Goal: Feedback & Contribution: Leave review/rating

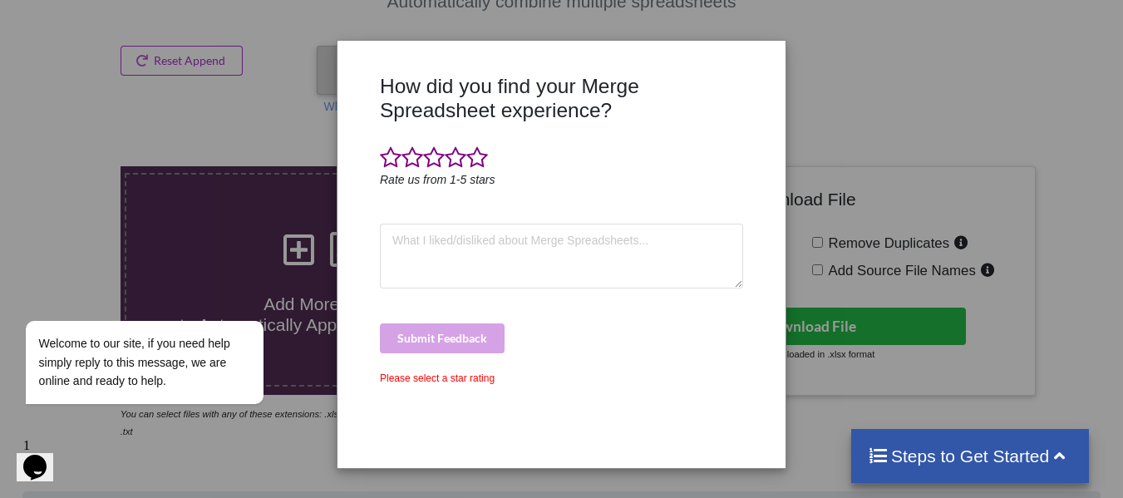
click at [459, 158] on span at bounding box center [456, 157] width 22 height 23
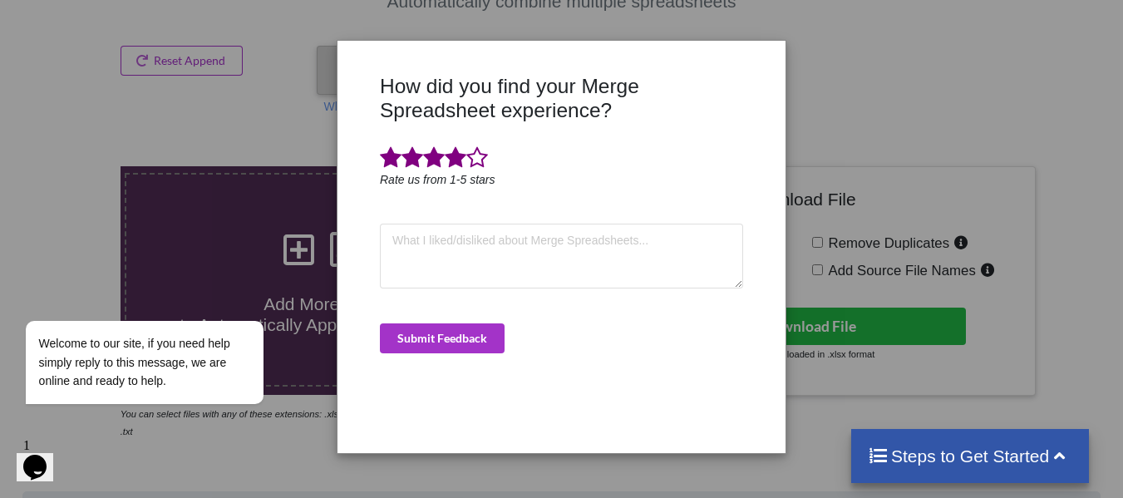
click at [822, 111] on div "How did you find your Merge Spreadsheet experience? Rate us from 1-5 stars Subm…" at bounding box center [561, 249] width 1123 height 498
drag, startPoint x: 739, startPoint y: 432, endPoint x: 641, endPoint y: 412, distance: 100.3
click at [739, 433] on div "How did you find your Merge Spreadsheet experience? Rate us from 1-5 stars Subm…" at bounding box center [562, 257] width 372 height 367
click at [467, 242] on textarea at bounding box center [561, 256] width 363 height 65
type textarea "s"
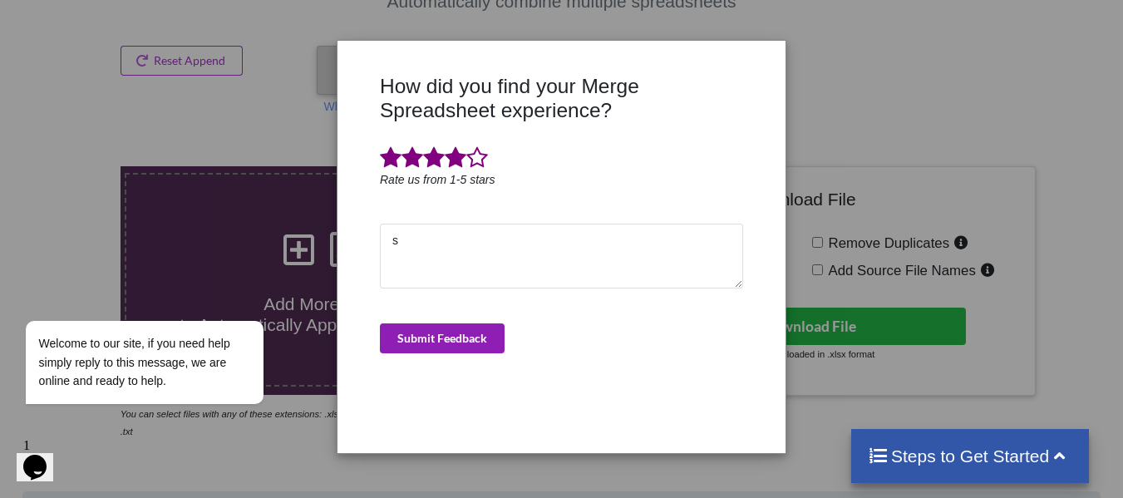
click at [475, 328] on button "Submit Feedback" at bounding box center [442, 338] width 125 height 30
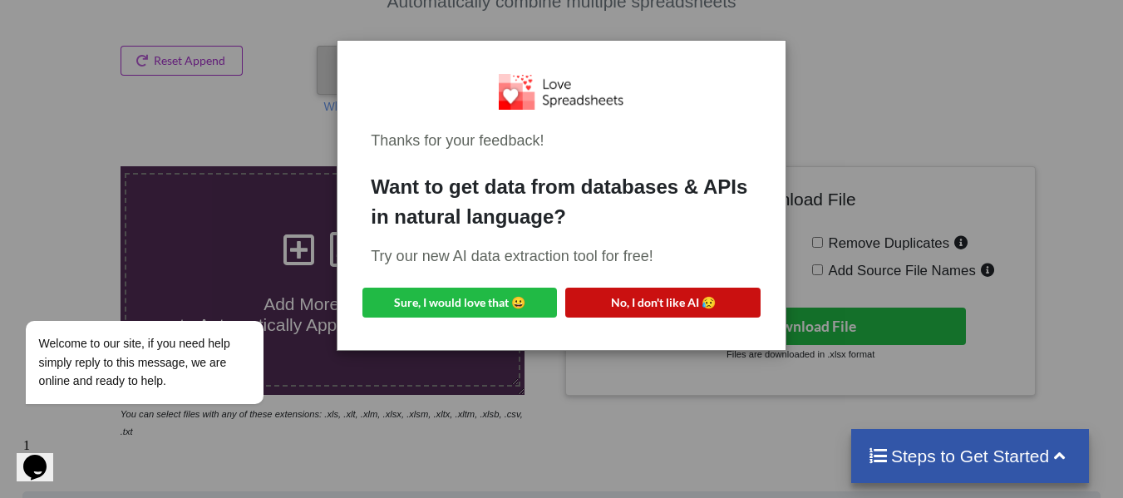
click at [624, 300] on button "No, I don't like AI 😥" at bounding box center [662, 303] width 195 height 30
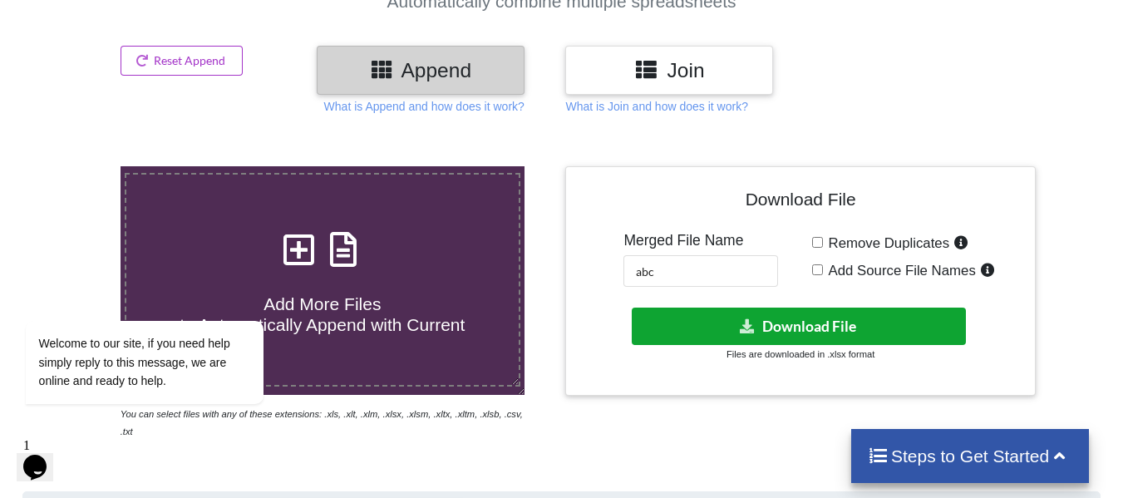
click at [767, 336] on button "Download File" at bounding box center [799, 326] width 334 height 37
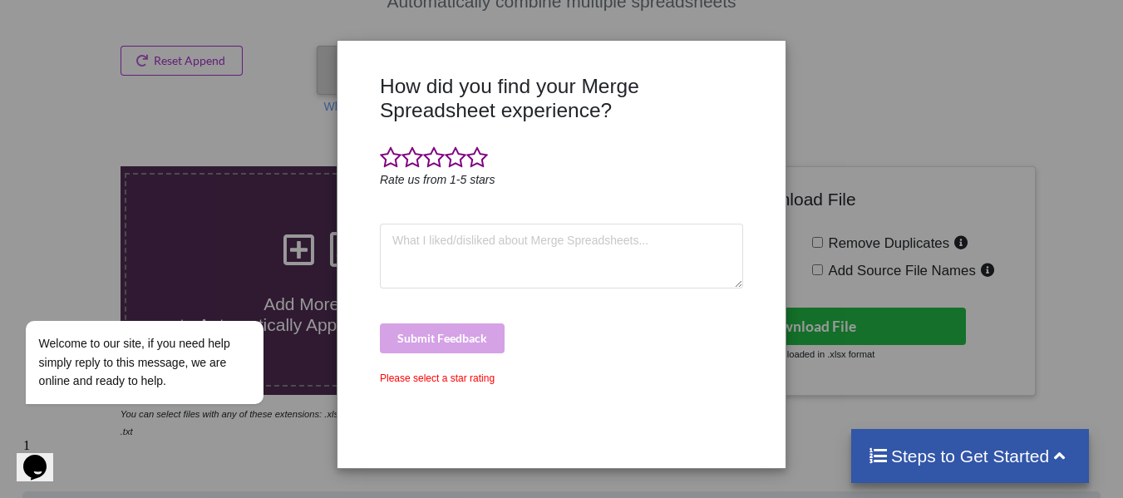
click at [830, 111] on div "How did you find your Merge Spreadsheet experience? Rate us from 1-5 stars Subm…" at bounding box center [561, 249] width 1123 height 498
click at [483, 383] on div "Please select a star rating" at bounding box center [561, 378] width 363 height 15
click at [437, 155] on span at bounding box center [434, 157] width 22 height 23
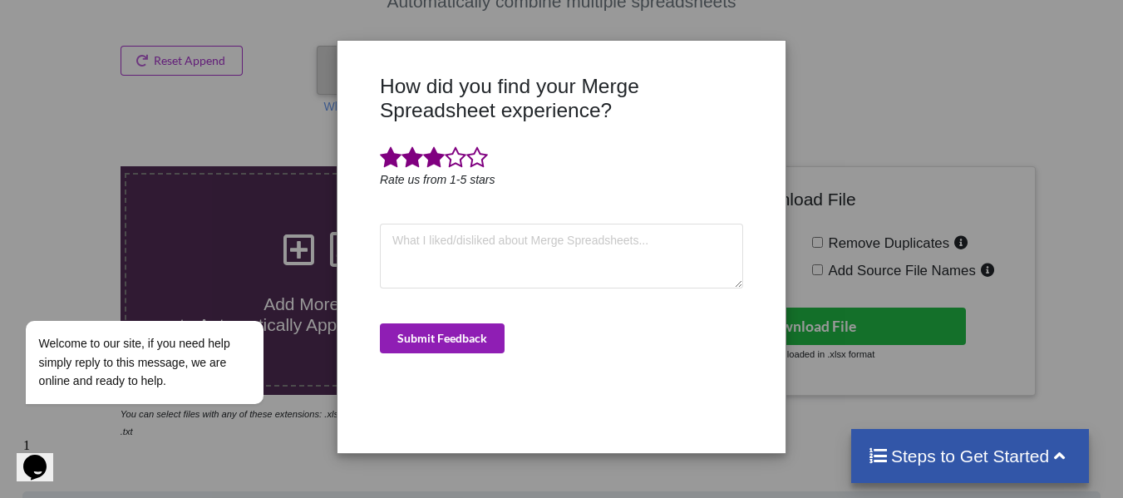
click at [468, 339] on button "Submit Feedback" at bounding box center [442, 338] width 125 height 30
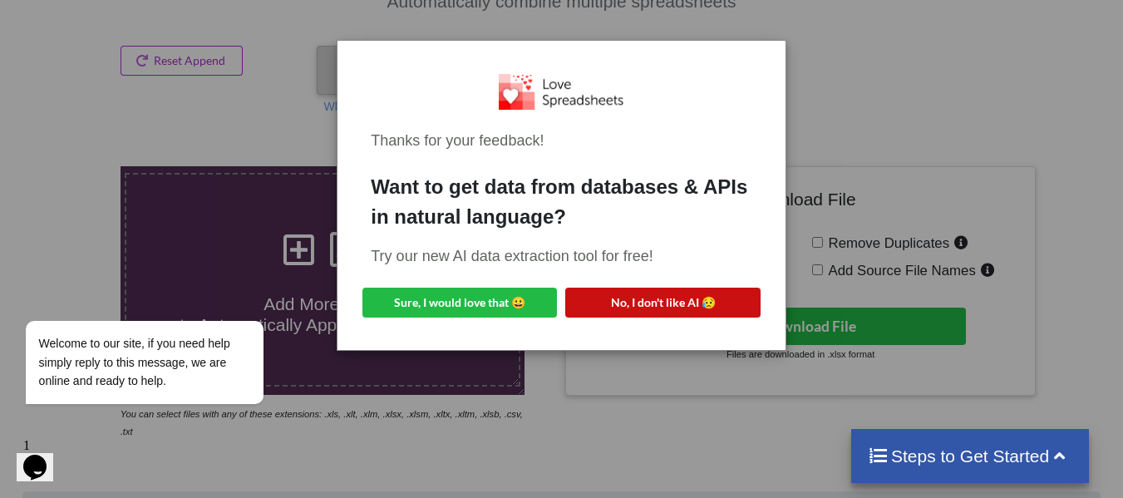
click at [615, 302] on button "No, I don't like AI 😥" at bounding box center [662, 303] width 195 height 30
